Goal: Task Accomplishment & Management: Use online tool/utility

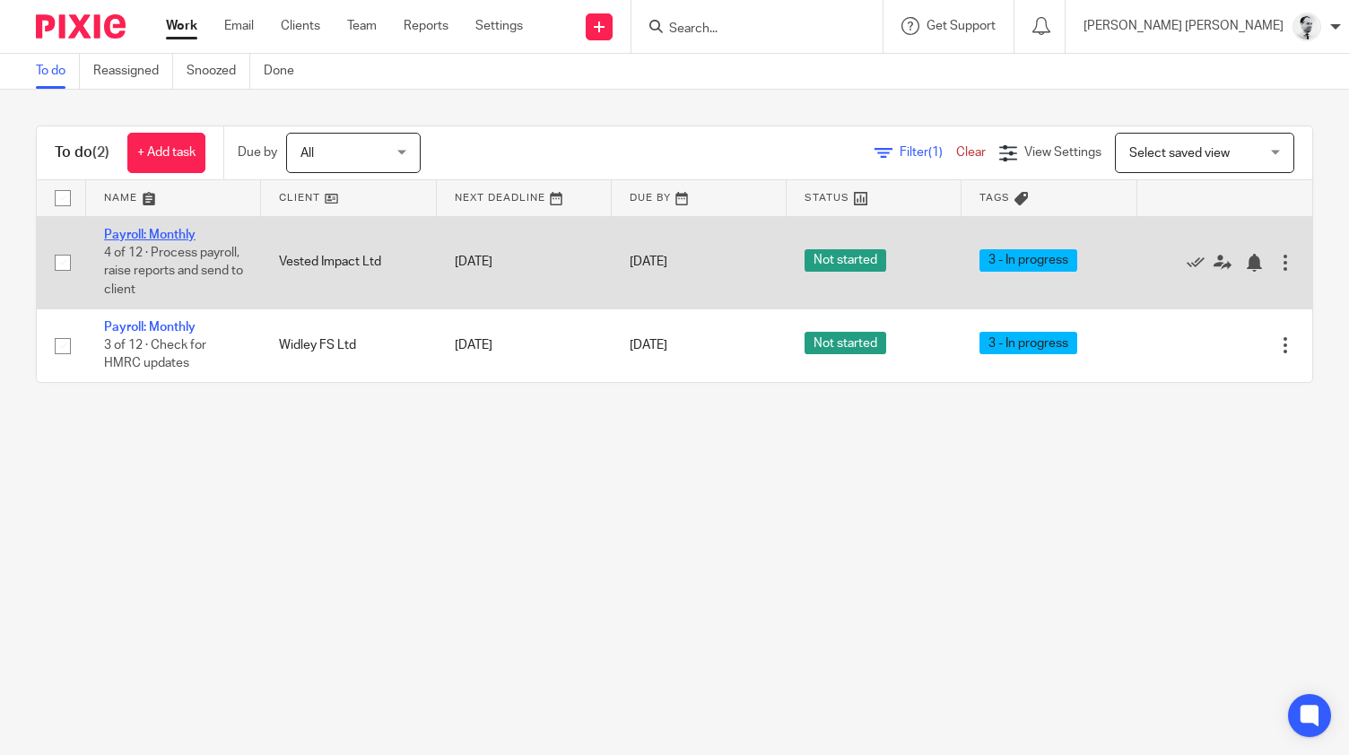
click at [164, 232] on link "Payroll: Monthly" at bounding box center [149, 235] width 91 height 13
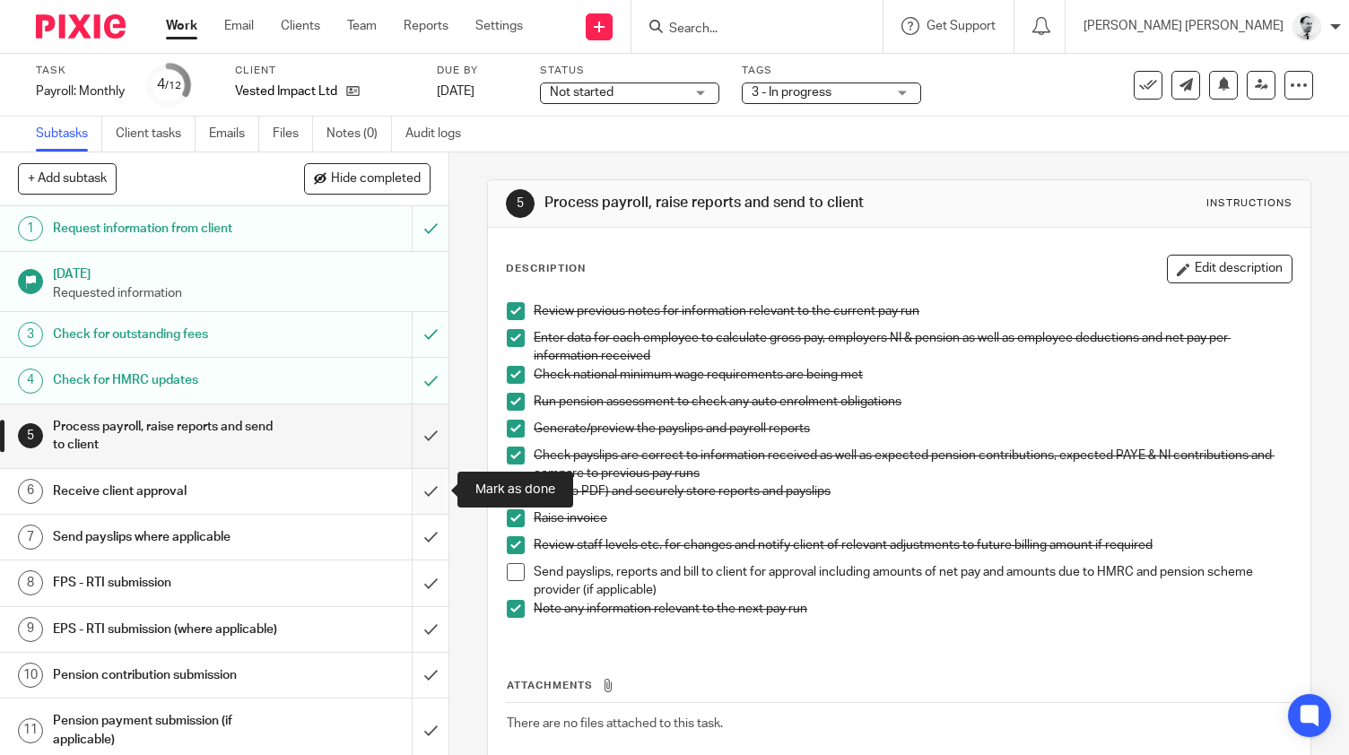
click at [422, 487] on input "submit" at bounding box center [224, 491] width 448 height 45
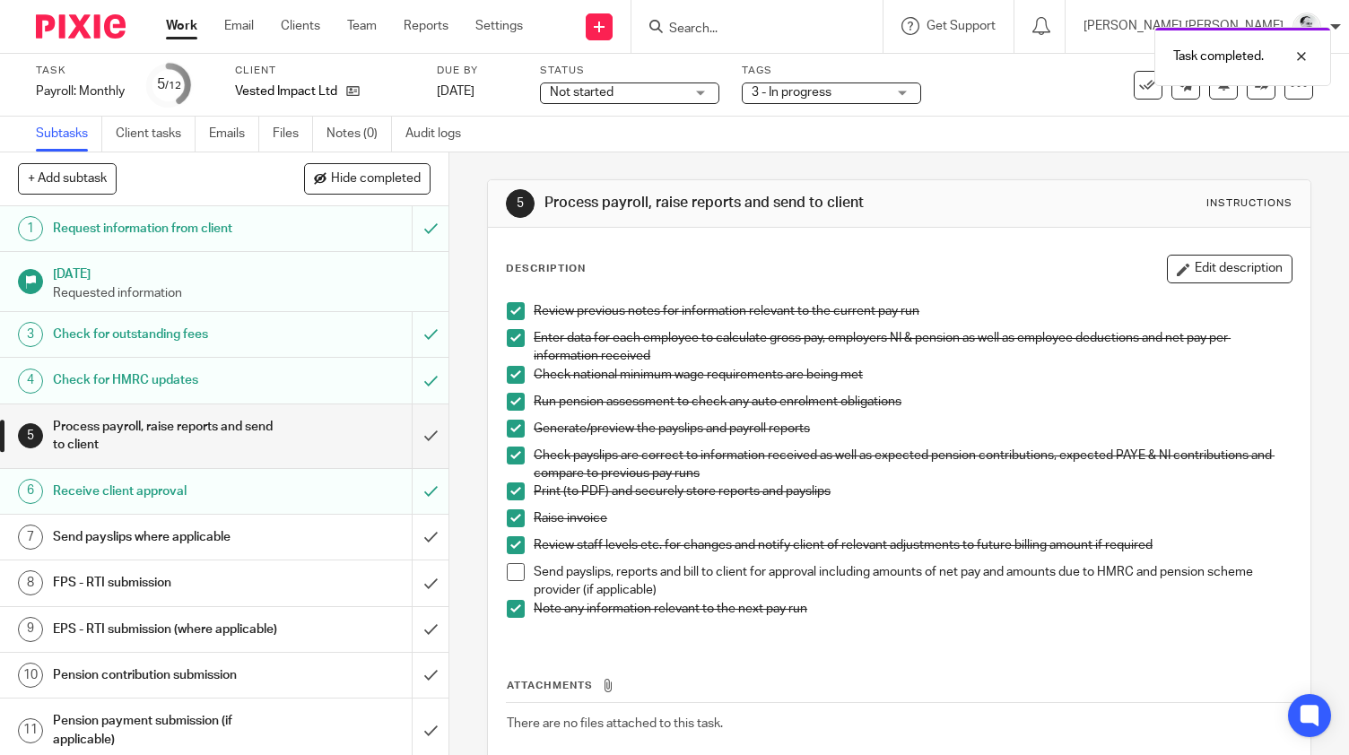
click at [430, 541] on input "submit" at bounding box center [224, 537] width 448 height 45
click at [514, 568] on span at bounding box center [516, 572] width 18 height 18
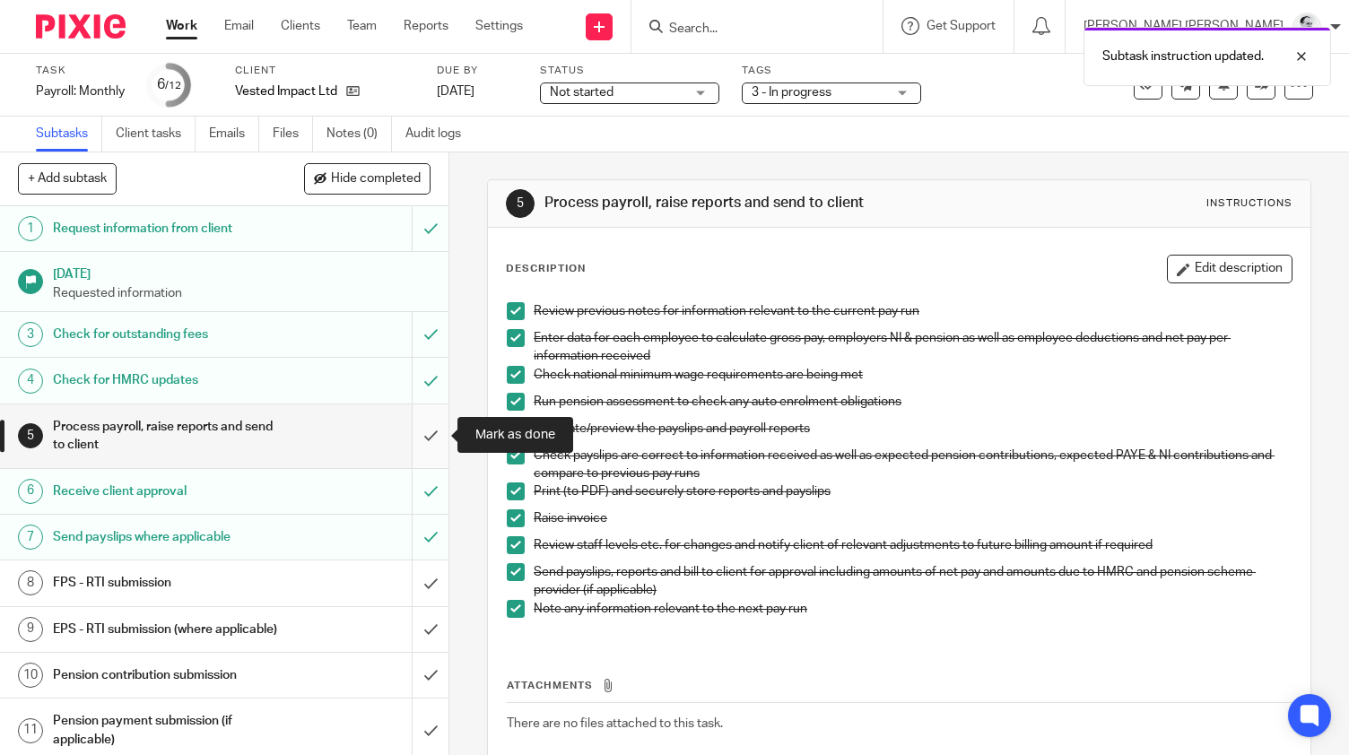
click at [430, 430] on input "submit" at bounding box center [224, 436] width 448 height 64
